Goal: Task Accomplishment & Management: Use online tool/utility

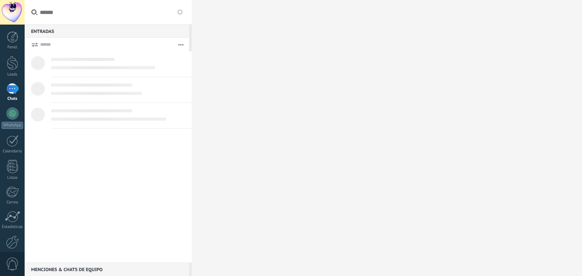
click at [8, 113] on div at bounding box center [12, 114] width 12 height 12
click at [42, 34] on div "Entradas 0" at bounding box center [107, 31] width 164 height 14
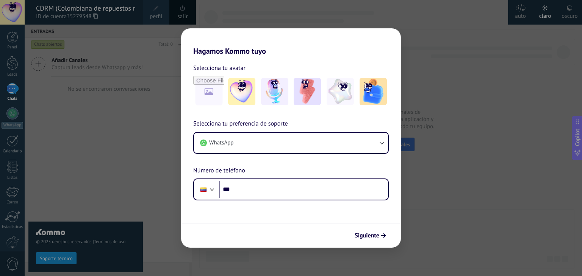
click at [424, 181] on div "Hagamos Kommo tuyo Selecciona tu avatar Selecciona tu preferencia de soporte Wh…" at bounding box center [291, 138] width 582 height 276
click at [128, 95] on div "Hagamos Kommo tuyo Selecciona tu avatar Selecciona tu preferencia de soporte Wh…" at bounding box center [291, 138] width 582 height 276
click at [214, 93] on input "file" at bounding box center [209, 92] width 30 height 30
type input "**********"
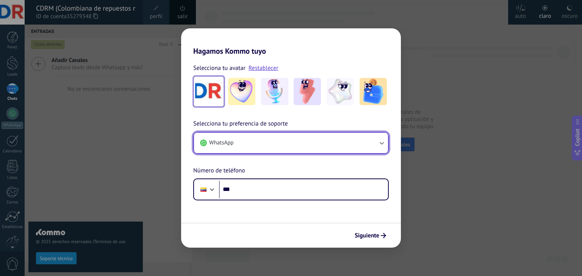
click at [222, 145] on span "WhatsApp" at bounding box center [221, 143] width 24 height 8
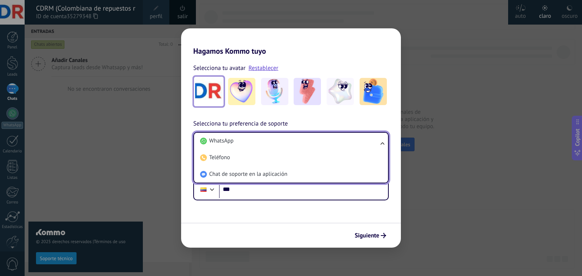
click at [222, 145] on li "WhatsApp" at bounding box center [289, 141] width 185 height 17
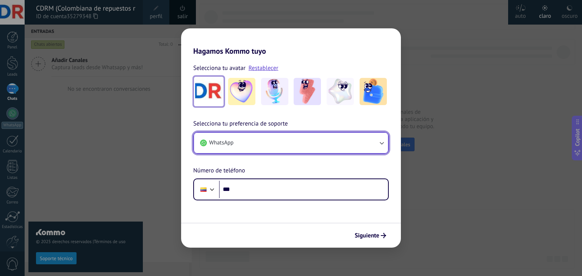
click at [222, 145] on span "WhatsApp" at bounding box center [221, 143] width 24 height 8
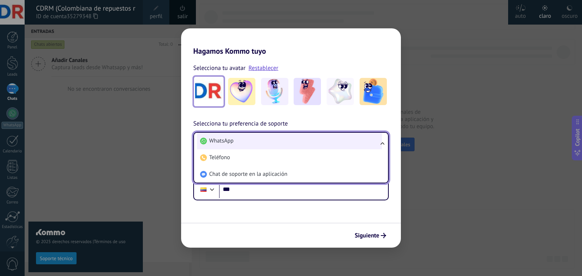
click at [235, 139] on li "WhatsApp" at bounding box center [289, 141] width 185 height 17
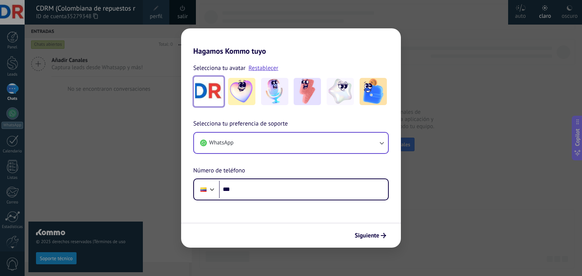
click at [405, 199] on div "Hagamos Kommo tuyo Selecciona tu avatar Restablecer Selecciona tu preferencia d…" at bounding box center [291, 138] width 582 height 276
click at [84, 109] on div "Hagamos Kommo tuyo Selecciona tu avatar Restablecer Selecciona tu preferencia d…" at bounding box center [291, 138] width 582 height 276
drag, startPoint x: 64, startPoint y: 258, endPoint x: 211, endPoint y: 269, distance: 148.1
click at [66, 260] on div "Hagamos Kommo tuyo Selecciona tu avatar Restablecer Selecciona tu preferencia d…" at bounding box center [291, 138] width 582 height 276
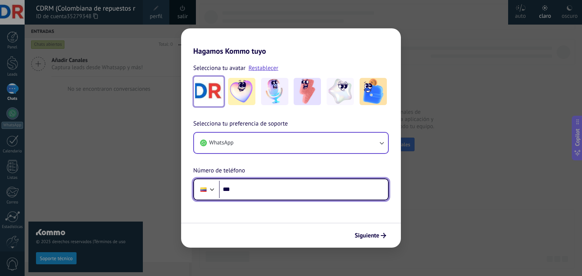
click at [248, 185] on input "***" at bounding box center [303, 189] width 169 height 17
type input "**********"
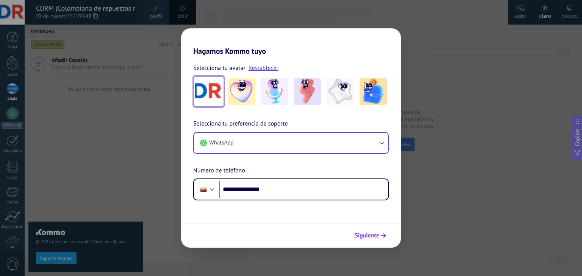
click at [377, 233] on span "Siguiente" at bounding box center [366, 235] width 25 height 5
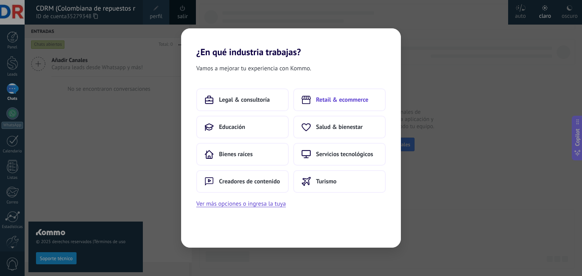
click at [334, 103] on span "Retail & ecommerce" at bounding box center [342, 100] width 52 height 8
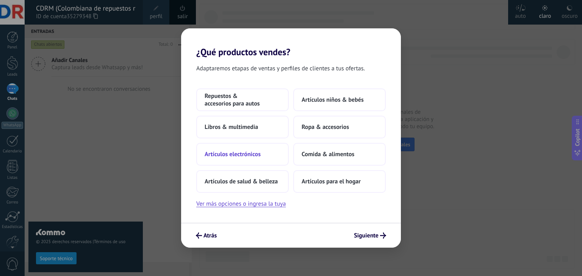
click at [247, 153] on span "Artículos electrónicos" at bounding box center [232, 155] width 56 height 8
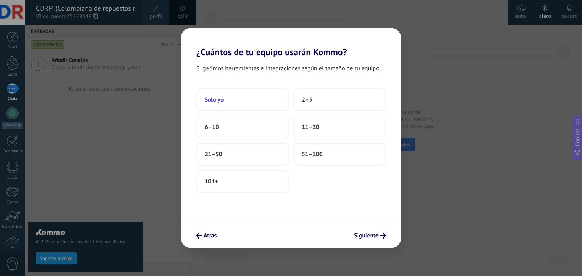
click at [220, 102] on span "Solo yo" at bounding box center [213, 100] width 19 height 8
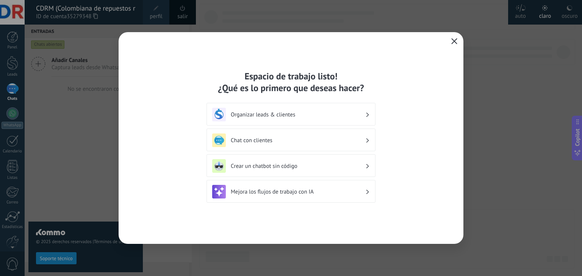
click at [453, 44] on icon "button" at bounding box center [454, 41] width 6 height 6
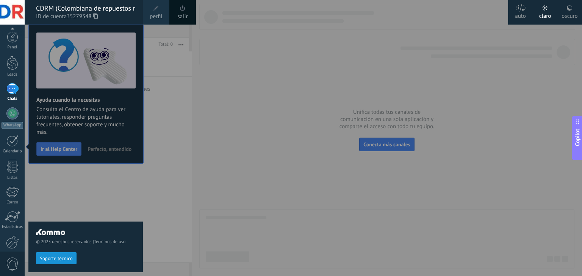
scroll to position [38, 0]
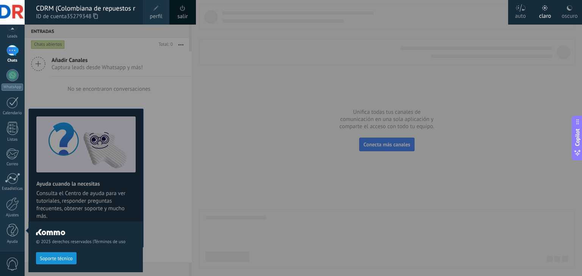
click at [304, 173] on div at bounding box center [316, 138] width 582 height 276
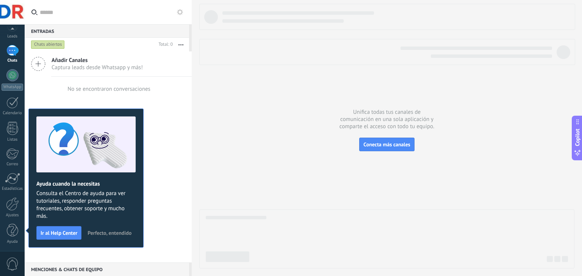
scroll to position [0, 0]
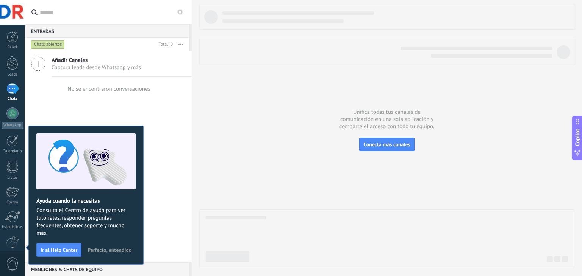
click at [244, 201] on div at bounding box center [386, 136] width 375 height 265
click at [109, 250] on span "Perfecto, entendido" at bounding box center [109, 250] width 44 height 5
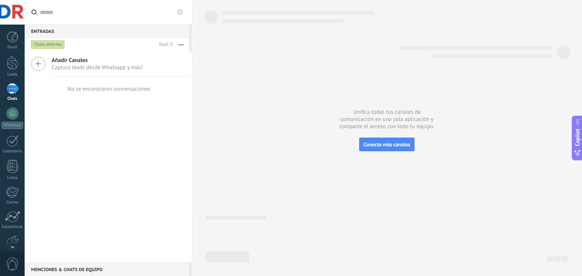
click at [39, 69] on icon at bounding box center [38, 64] width 14 height 14
click at [78, 61] on span "Añadir Canales" at bounding box center [97, 60] width 91 height 7
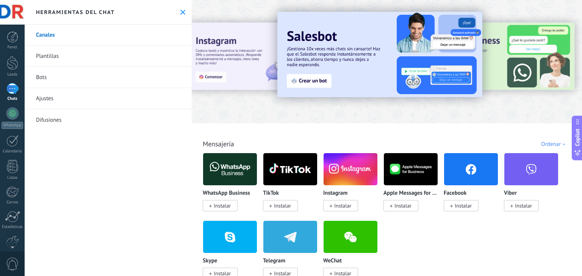
click at [57, 55] on link "Plantillas" at bounding box center [108, 56] width 167 height 21
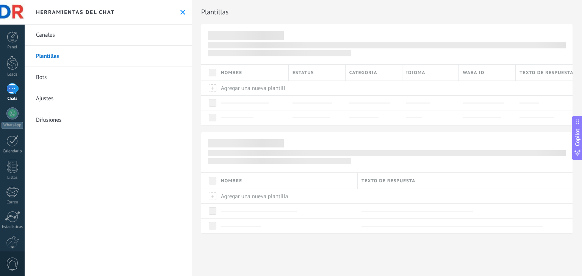
click at [45, 34] on link "Canales" at bounding box center [108, 35] width 167 height 21
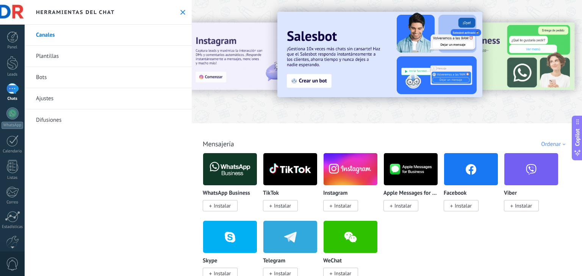
click at [236, 174] on img at bounding box center [230, 169] width 54 height 37
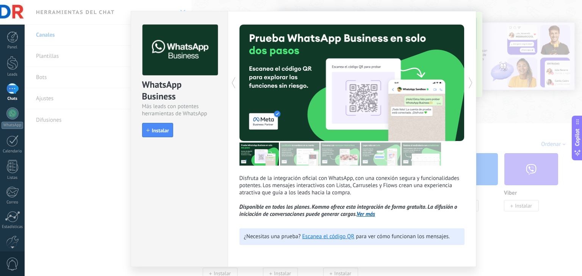
scroll to position [33, 0]
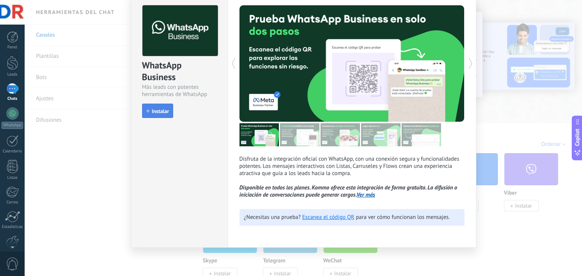
click at [163, 116] on button "Instalar" at bounding box center [157, 111] width 31 height 14
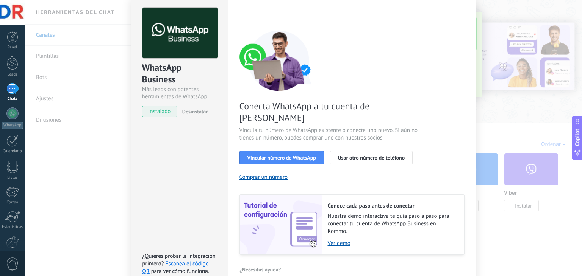
scroll to position [32, 0]
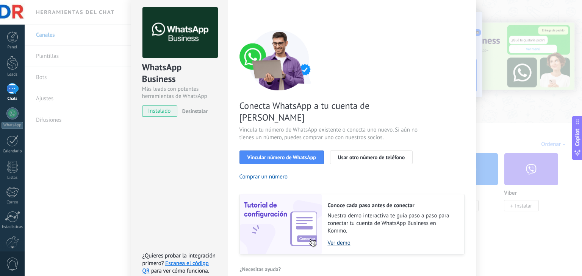
click at [332, 240] on link "Ver demo" at bounding box center [392, 243] width 129 height 7
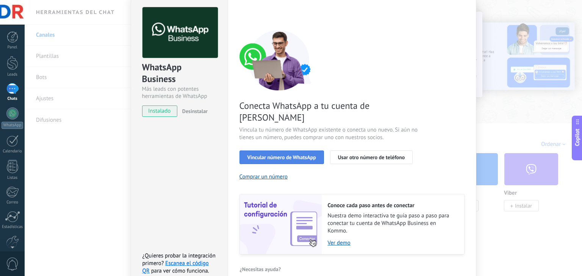
click at [286, 155] on span "Vincular número de WhatsApp" at bounding box center [281, 157] width 69 height 5
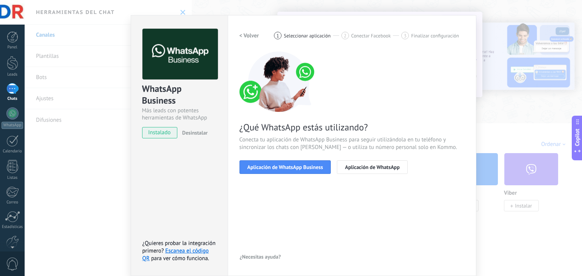
scroll to position [11, 0]
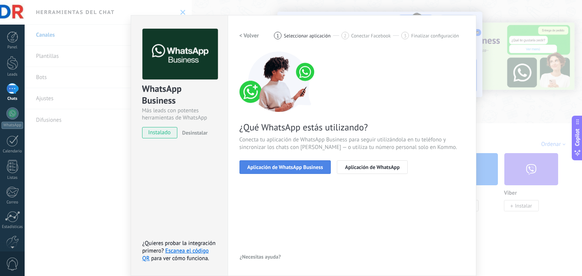
click at [273, 171] on button "Aplicación de WhatsApp Business" at bounding box center [285, 168] width 92 height 14
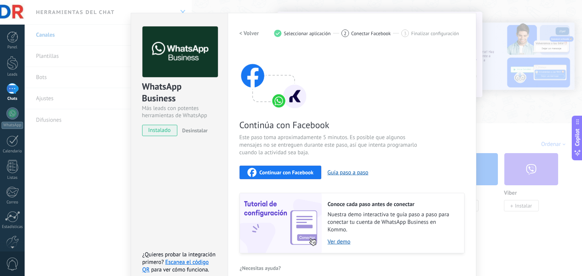
scroll to position [0, 0]
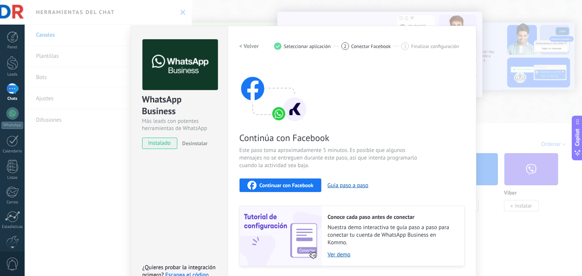
click at [287, 187] on span "Continuar con Facebook" at bounding box center [286, 185] width 54 height 5
